Goal: Task Accomplishment & Management: Manage account settings

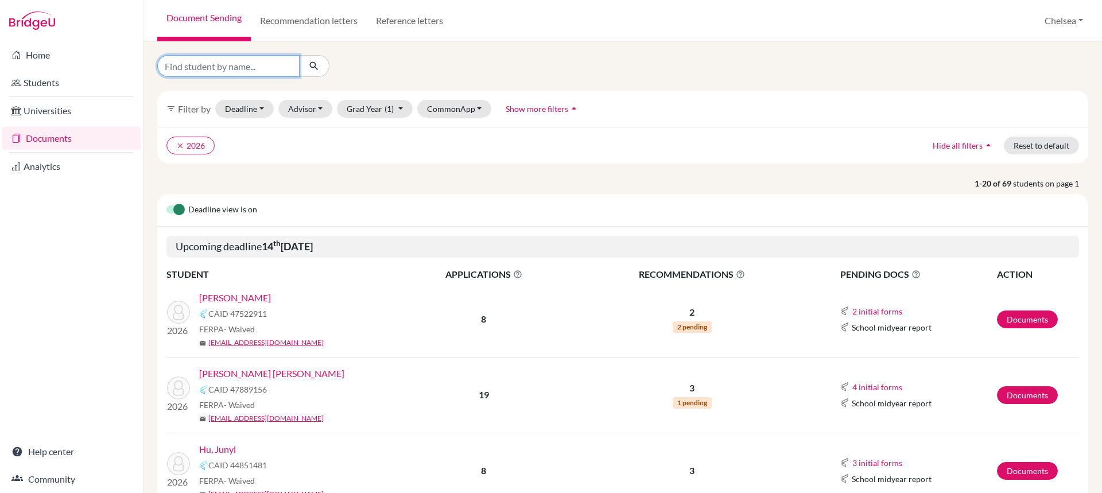
click at [226, 71] on input "Find student by name..." at bounding box center [228, 66] width 142 height 22
type input "pedro"
click at [316, 63] on icon "submit" at bounding box center [313, 65] width 11 height 11
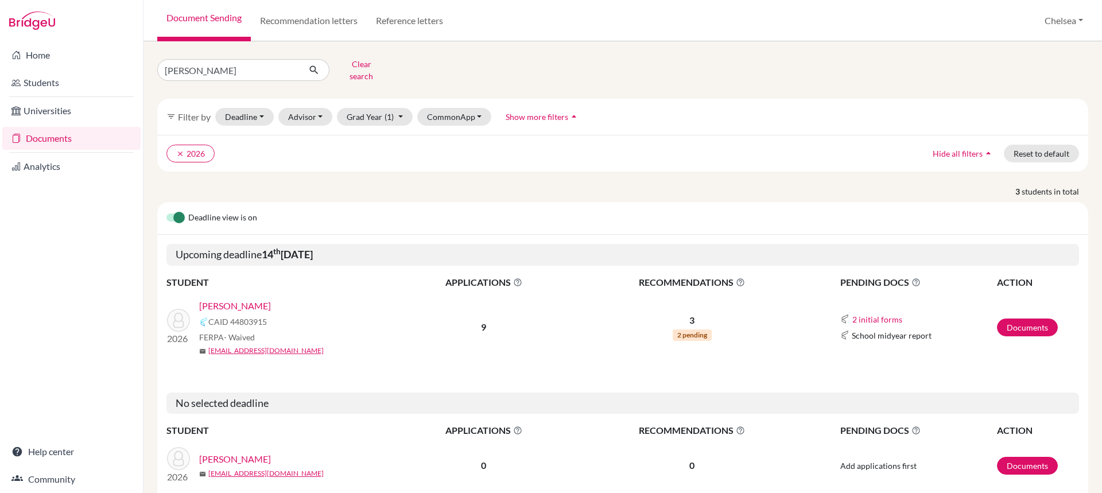
click at [222, 299] on link "[PERSON_NAME]" at bounding box center [235, 306] width 72 height 14
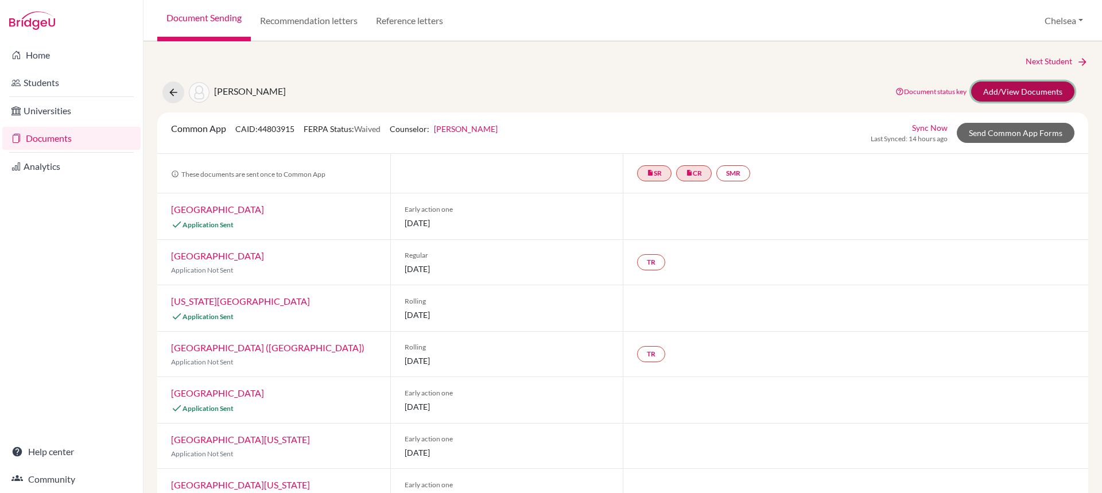
click at [1004, 91] on link "Add/View Documents" at bounding box center [1023, 92] width 103 height 20
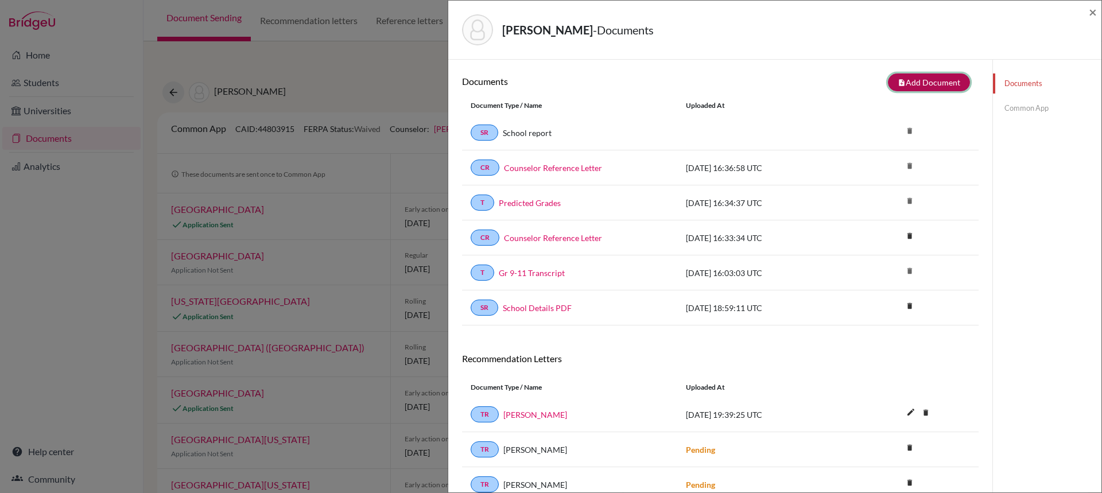
click at [930, 82] on button "note_add Add Document" at bounding box center [929, 82] width 82 height 18
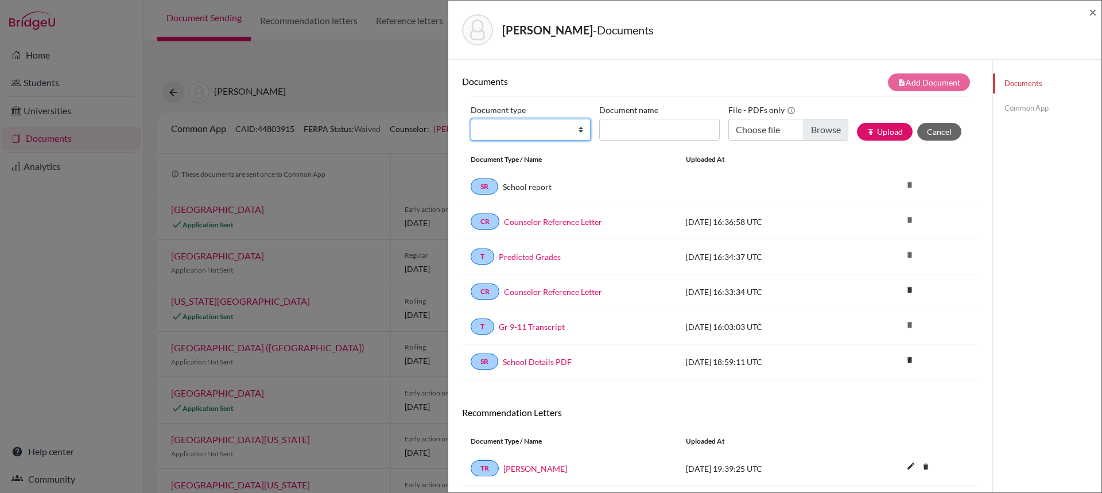
click at [570, 134] on select "Change explanation for Common App reports Counselor recommendation Internationa…" at bounding box center [531, 130] width 120 height 22
select select "5"
click at [471, 119] on select "Change explanation for Common App reports Counselor recommendation Internationa…" at bounding box center [531, 130] width 120 height 22
click at [627, 131] on input "Recommender's name" at bounding box center [659, 130] width 120 height 22
type input "[PERSON_NAME]"
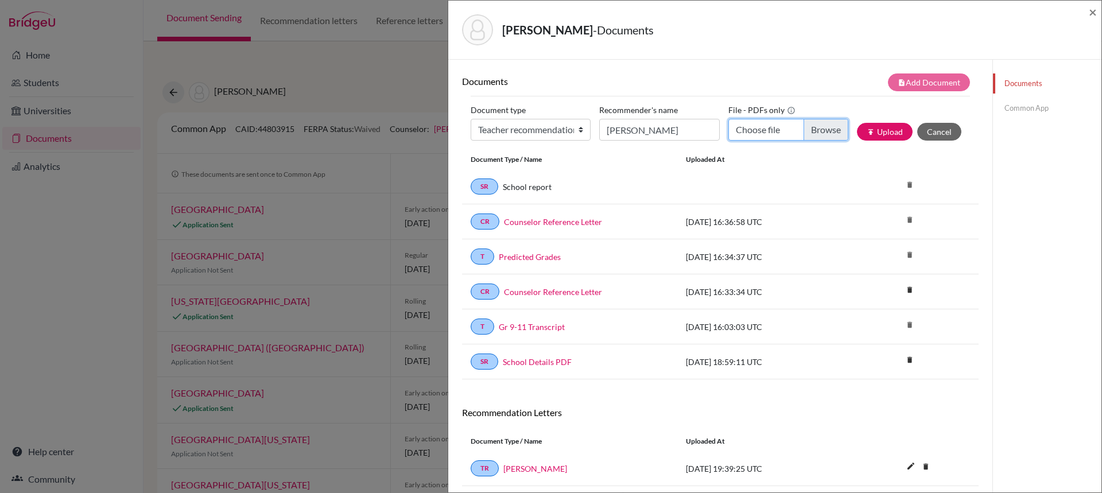
drag, startPoint x: 819, startPoint y: 132, endPoint x: 702, endPoint y: 158, distance: 120.0
click at [702, 158] on div "Documents note_add Add Document Document type Change explanation for Common App…" at bounding box center [720, 226] width 517 height 306
click at [691, 129] on input "[PERSON_NAME]" at bounding box center [659, 130] width 120 height 22
drag, startPoint x: 695, startPoint y: 129, endPoint x: 589, endPoint y: 129, distance: 106.2
click at [589, 129] on div "Document type Change explanation for Common App reports Counselor recommendatio…" at bounding box center [721, 125] width 500 height 49
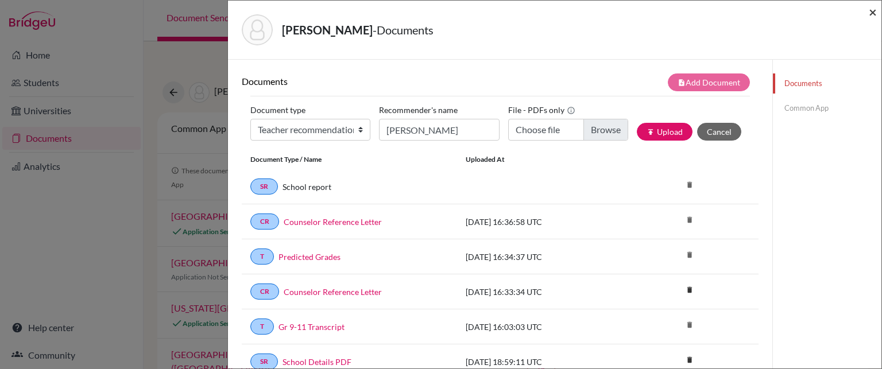
click at [871, 9] on span "×" at bounding box center [873, 11] width 8 height 17
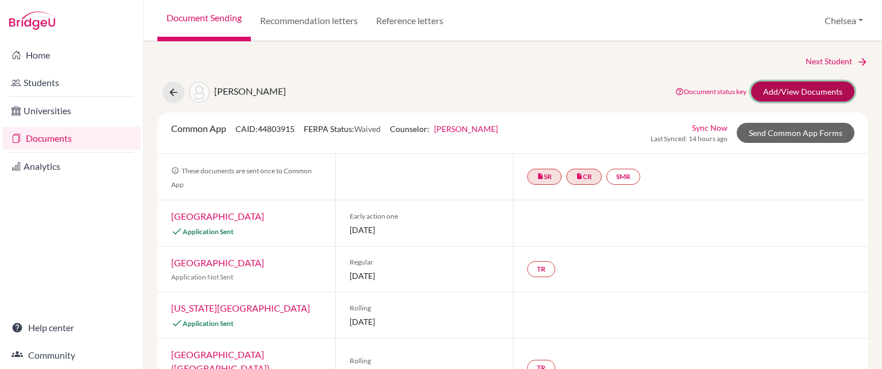
click at [797, 91] on link "Add/View Documents" at bounding box center [802, 92] width 103 height 20
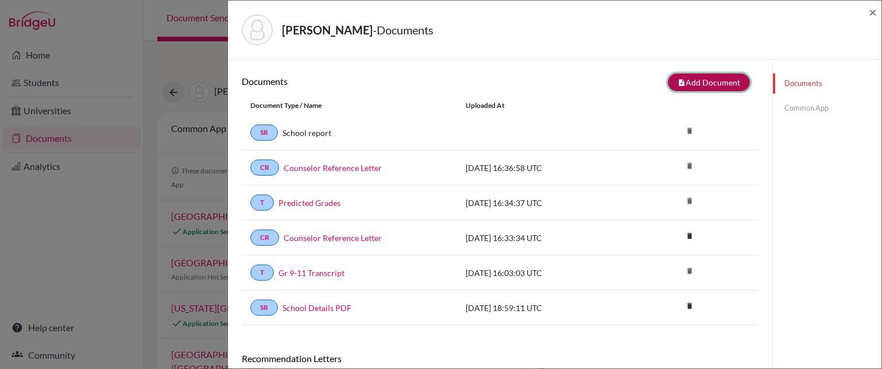
click at [717, 80] on button "note_add Add Document" at bounding box center [709, 82] width 82 height 18
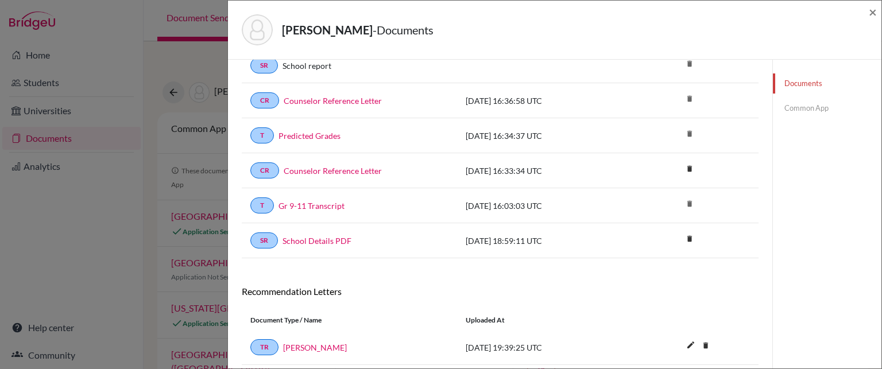
scroll to position [225, 0]
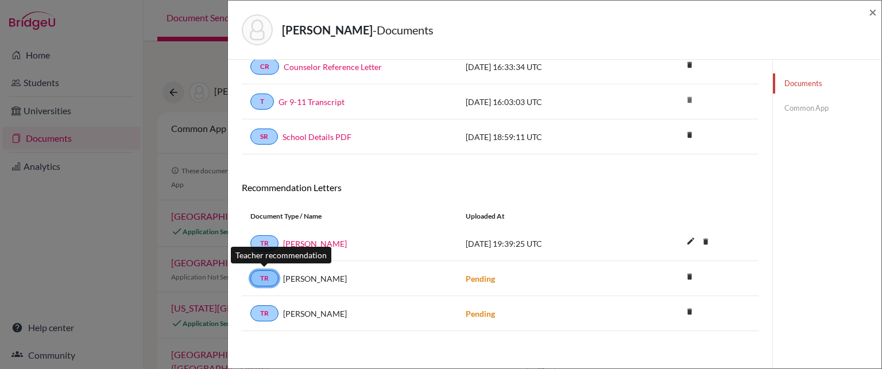
click at [261, 278] on link "TR" at bounding box center [264, 278] width 28 height 16
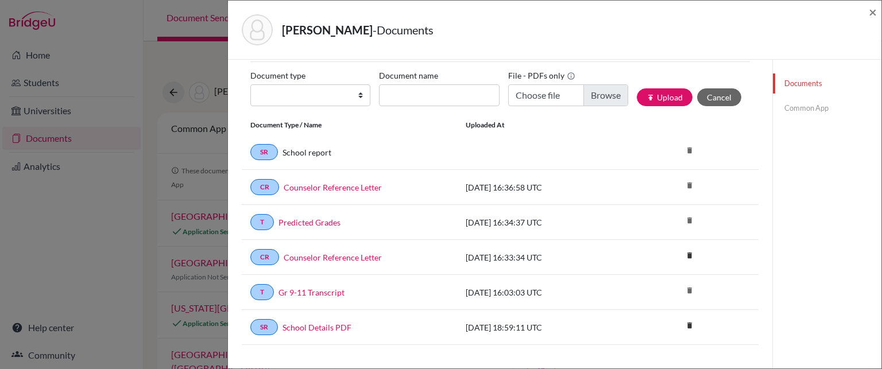
scroll to position [0, 0]
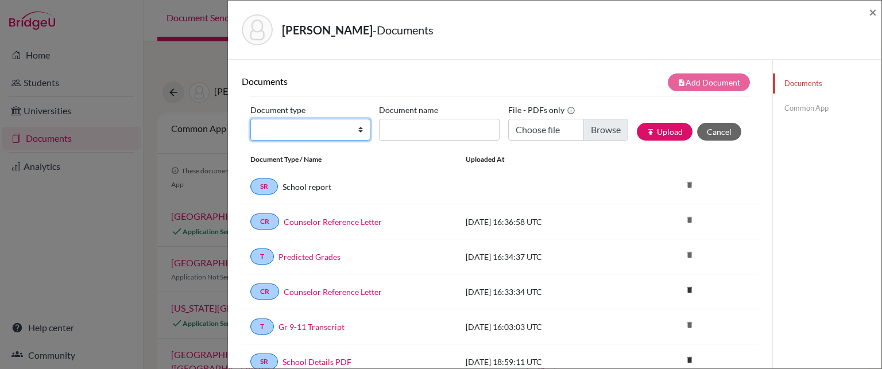
click at [317, 128] on select "Change explanation for Common App reports Counselor recommendation Internationa…" at bounding box center [310, 130] width 120 height 22
select select "5"
click at [250, 119] on select "Change explanation for Common App reports Counselor recommendation Internationa…" at bounding box center [310, 130] width 120 height 22
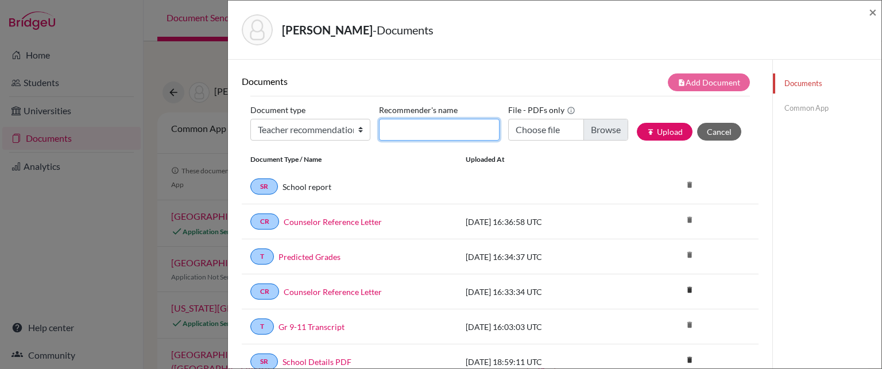
click at [419, 129] on input "Recommender's name" at bounding box center [439, 130] width 120 height 22
type input "[PERSON_NAME]"
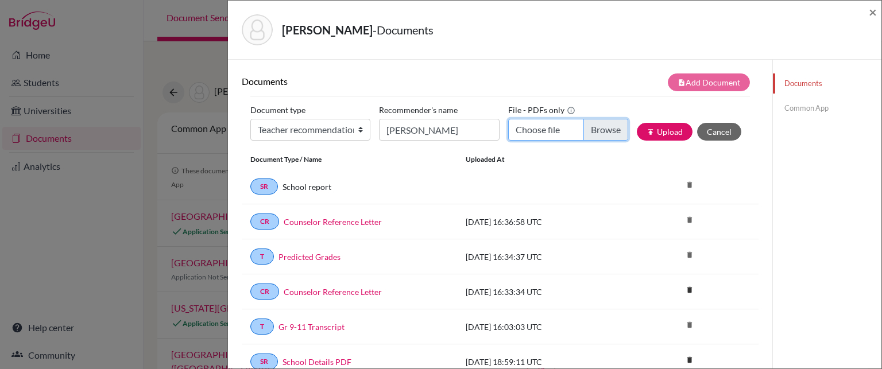
click at [542, 130] on input "Choose file" at bounding box center [568, 130] width 120 height 22
type input "C:\fakepath\[PERSON_NAME].docx.pdf"
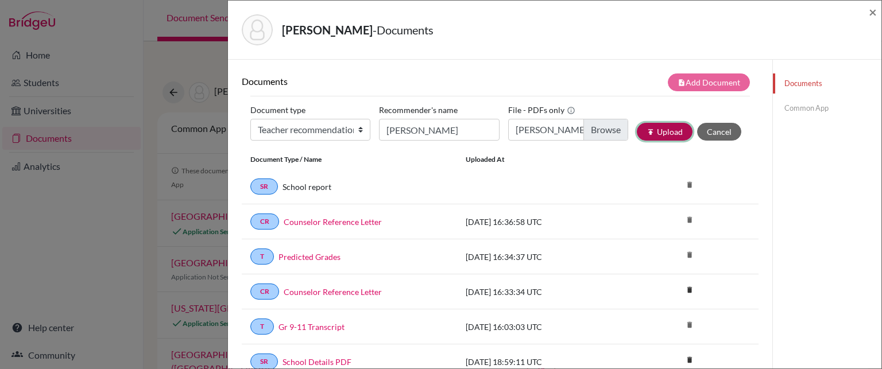
click at [651, 131] on button "publish Upload" at bounding box center [665, 132] width 56 height 18
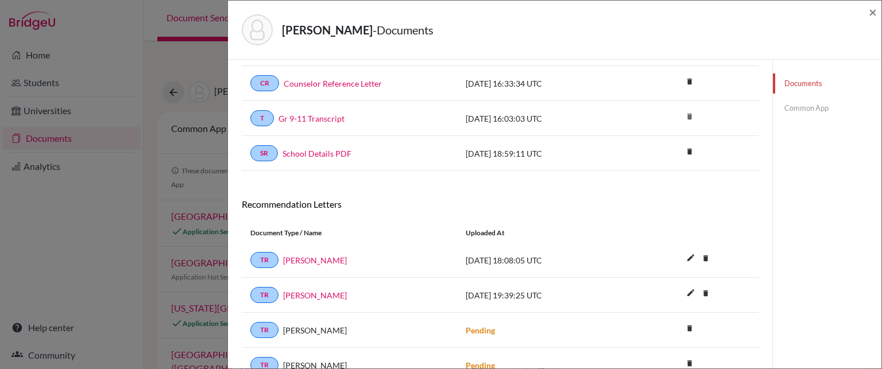
scroll to position [260, 0]
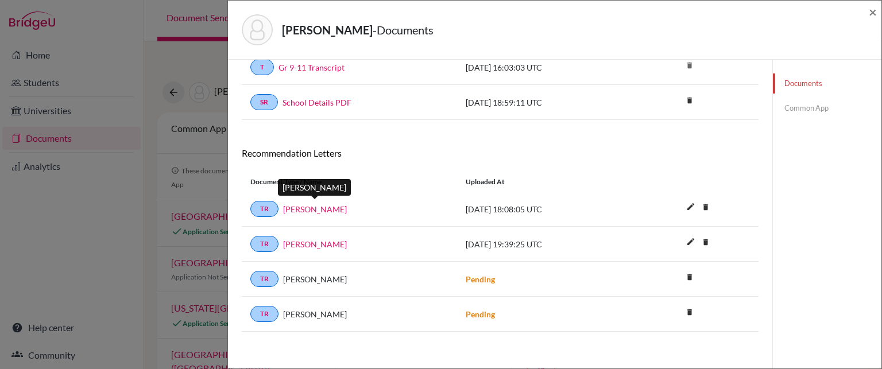
click at [315, 205] on link "[PERSON_NAME]" at bounding box center [315, 209] width 64 height 12
click at [872, 10] on span "×" at bounding box center [873, 11] width 8 height 17
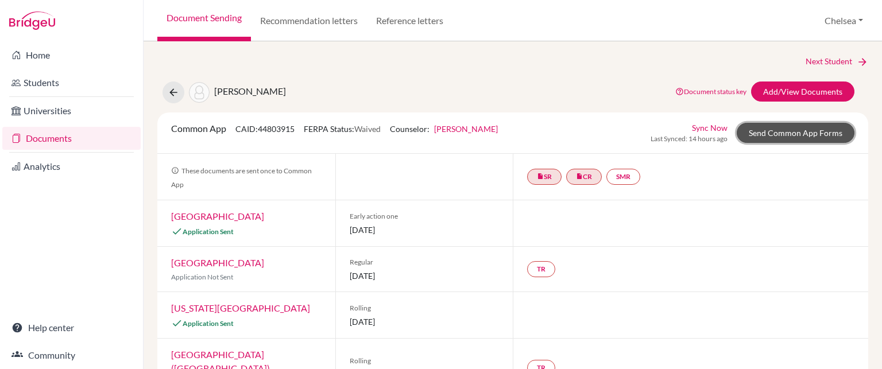
click at [779, 134] on link "Send Common App Forms" at bounding box center [796, 133] width 118 height 20
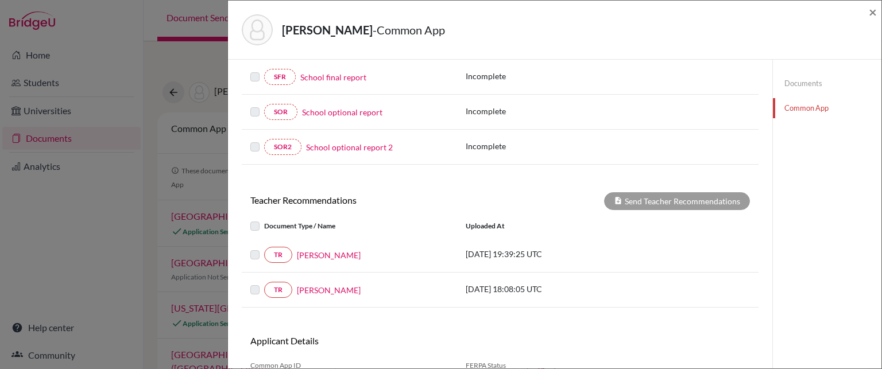
scroll to position [345, 0]
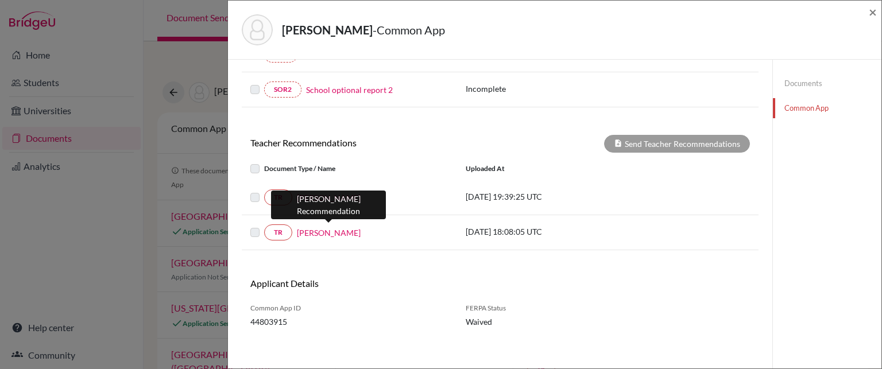
click at [322, 229] on link "[PERSON_NAME]" at bounding box center [329, 233] width 64 height 12
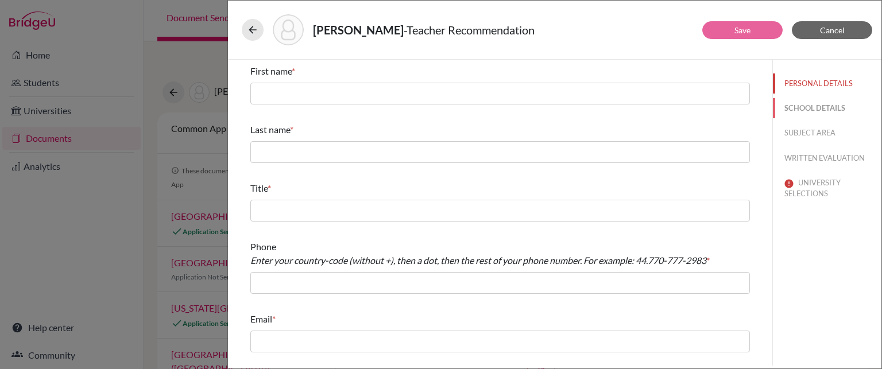
click at [811, 110] on button "SCHOOL DETAILS" at bounding box center [827, 108] width 109 height 20
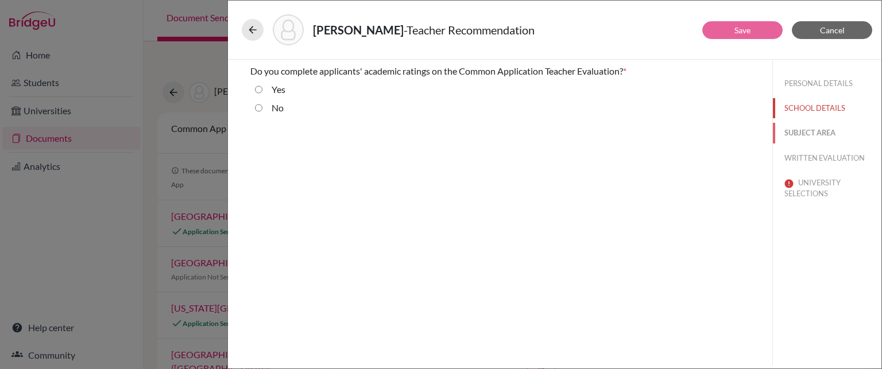
click at [818, 131] on button "SUBJECT AREA" at bounding box center [827, 133] width 109 height 20
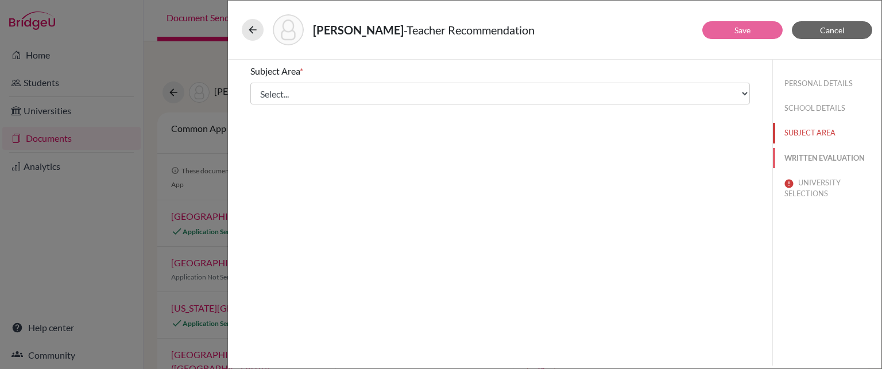
click at [839, 155] on button "WRITTEN EVALUATION" at bounding box center [827, 158] width 109 height 20
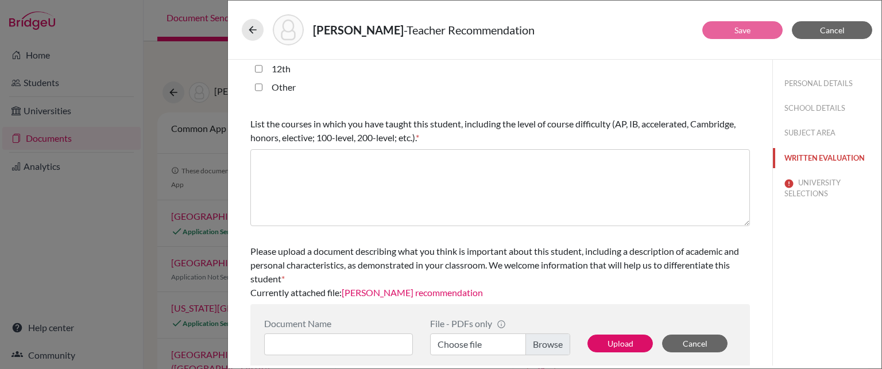
scroll to position [356, 0]
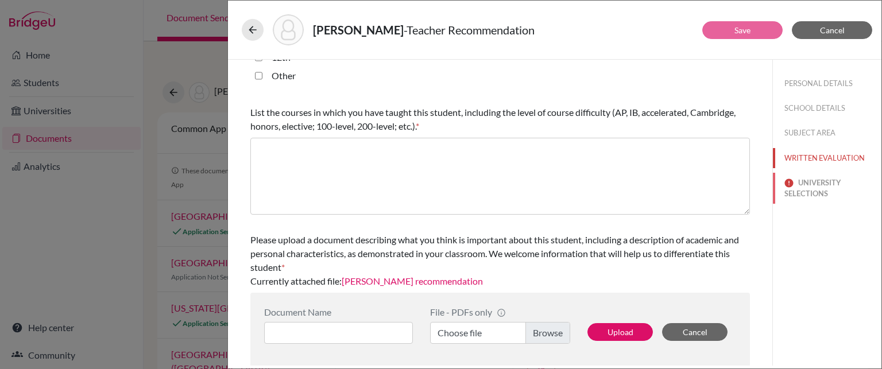
click at [806, 189] on button "UNIVERSITY SELECTIONS" at bounding box center [827, 188] width 109 height 31
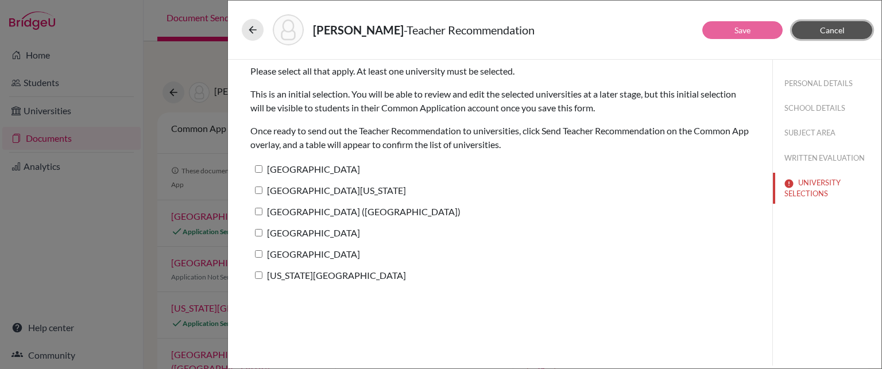
click at [827, 32] on span "Cancel" at bounding box center [832, 30] width 25 height 10
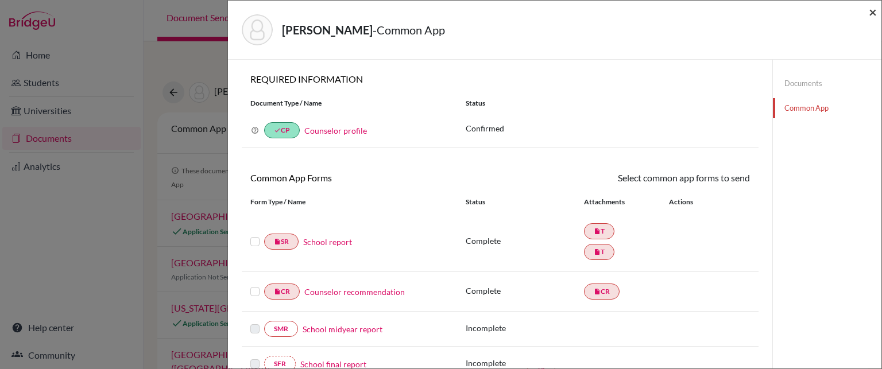
click at [872, 13] on span "×" at bounding box center [873, 11] width 8 height 17
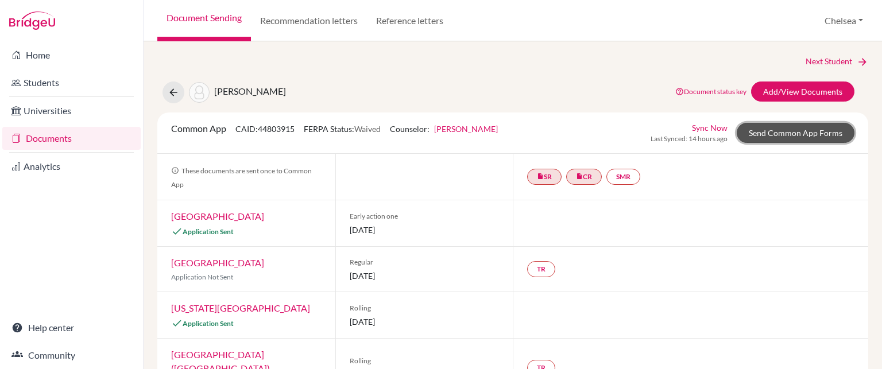
click at [768, 134] on link "Send Common App Forms" at bounding box center [796, 133] width 118 height 20
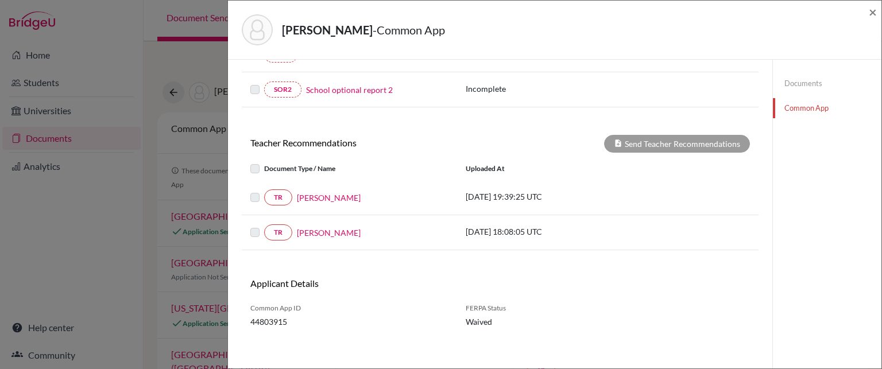
scroll to position [345, 0]
click at [870, 12] on span "×" at bounding box center [873, 11] width 8 height 17
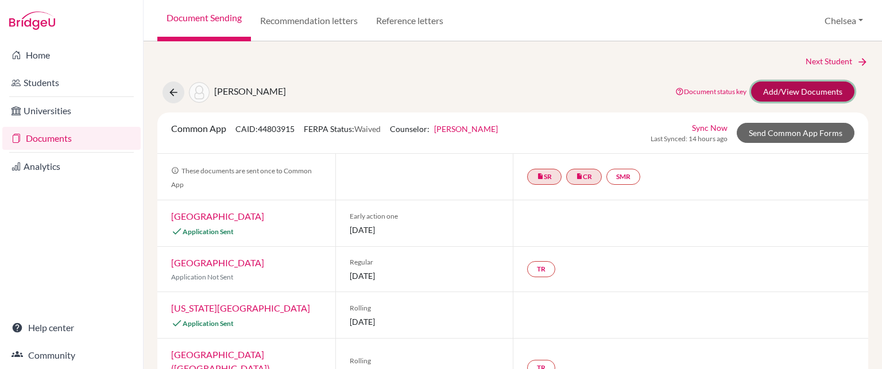
click at [799, 90] on link "Add/View Documents" at bounding box center [802, 92] width 103 height 20
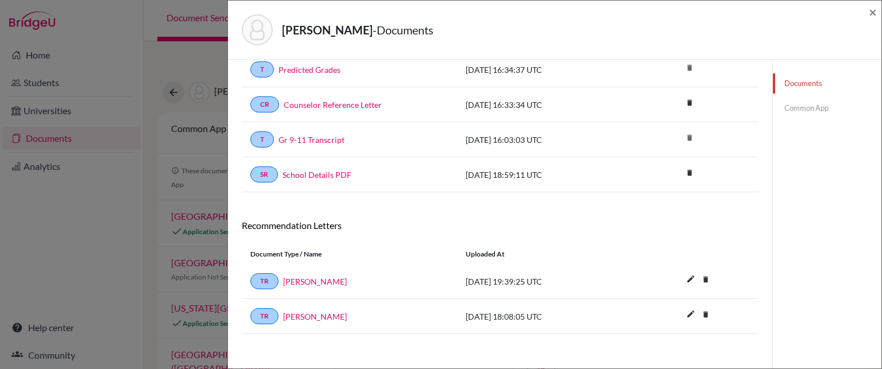
scroll to position [136, 0]
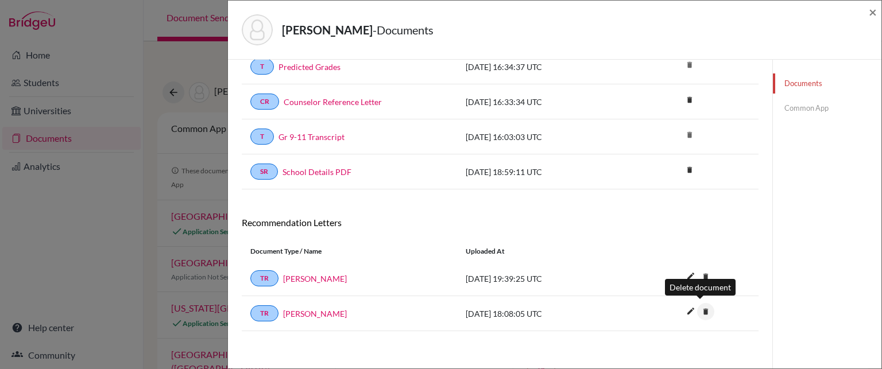
click at [702, 309] on icon "delete" at bounding box center [705, 311] width 17 height 17
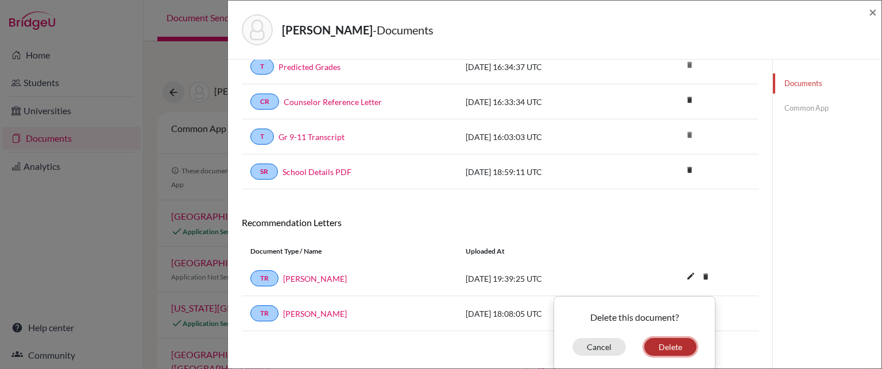
click at [667, 343] on button "Delete" at bounding box center [670, 347] width 52 height 18
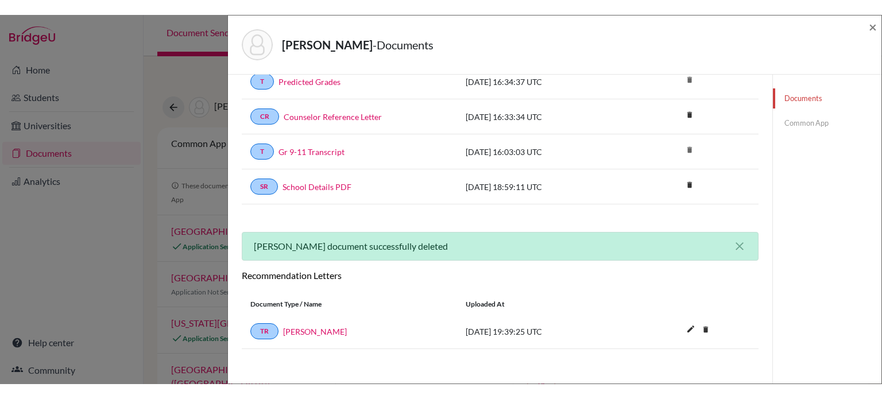
scroll to position [110, 0]
